Goal: Navigation & Orientation: Find specific page/section

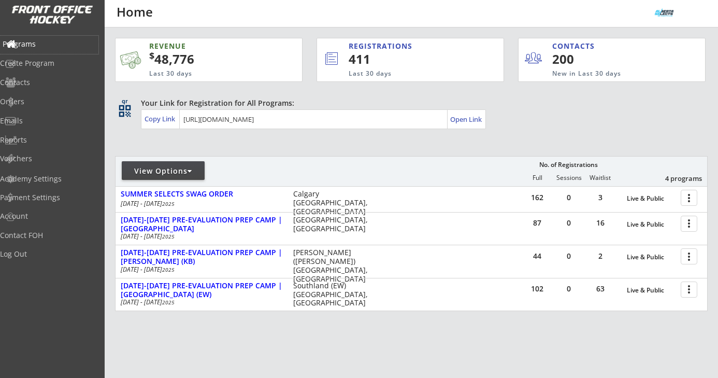
click at [36, 45] on div "Programs" at bounding box center [49, 43] width 93 height 7
click at [36, 252] on div "Log Out" at bounding box center [49, 253] width 93 height 7
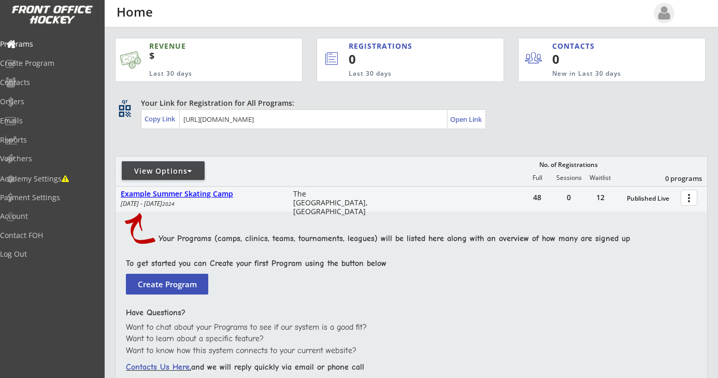
click at [194, 194] on div "Example Summer Skating Camp" at bounding box center [202, 194] width 162 height 9
click at [48, 49] on div "Programs" at bounding box center [49, 45] width 98 height 18
click at [48, 43] on div "Programs" at bounding box center [49, 43] width 93 height 7
click at [45, 82] on div "Contacts" at bounding box center [49, 82] width 93 height 7
select select ""Players""
